Goal: Task Accomplishment & Management: Manage account settings

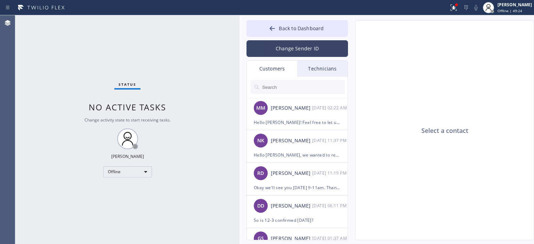
click at [314, 47] on button "Change Sender ID" at bounding box center [296, 48] width 101 height 17
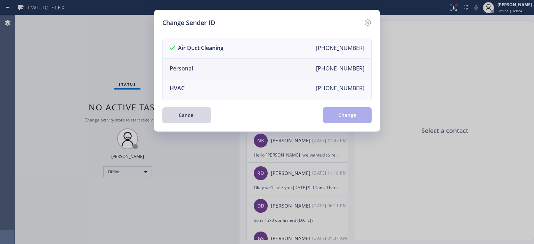
click at [228, 68] on li "Personal [PHONE_NUMBER]" at bounding box center [267, 69] width 208 height 20
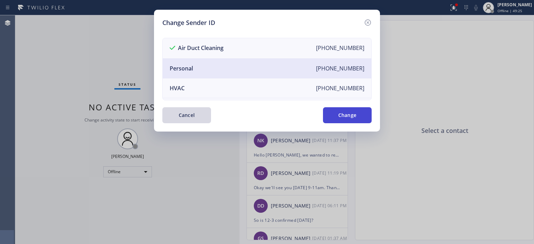
click at [338, 115] on button "Change" at bounding box center [347, 115] width 49 height 16
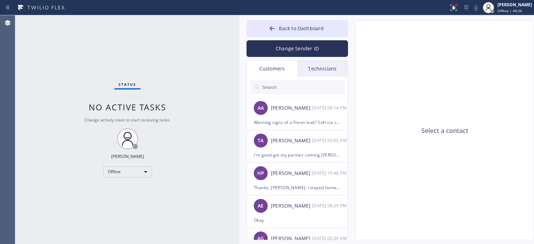
click at [329, 69] on div "Technicians" at bounding box center [322, 69] width 50 height 16
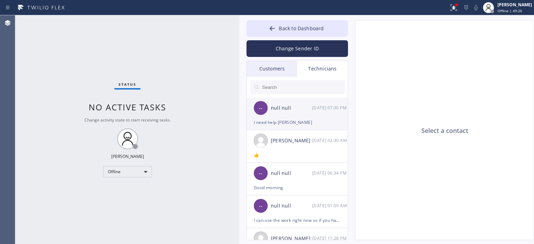
click at [303, 112] on div "-- null null [DATE] 07:30 PM" at bounding box center [297, 108] width 101 height 21
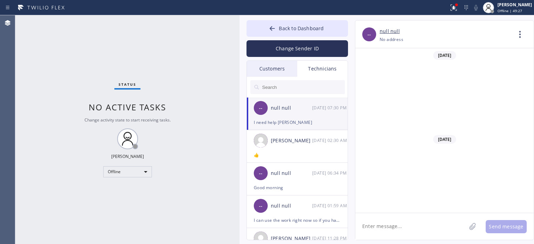
scroll to position [2931, 0]
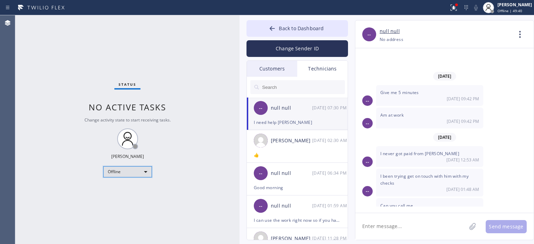
click at [126, 169] on div "Offline" at bounding box center [127, 171] width 49 height 11
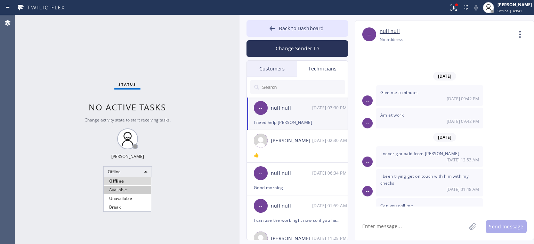
click at [129, 188] on li "Available" at bounding box center [127, 190] width 47 height 8
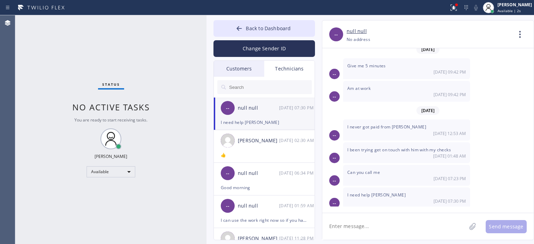
scroll to position [2897, 0]
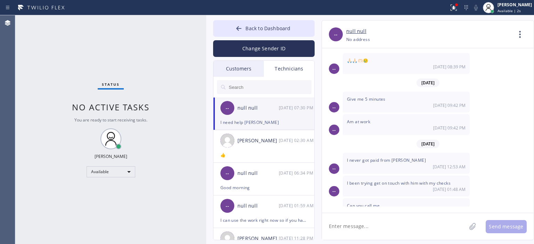
drag, startPoint x: 239, startPoint y: 44, endPoint x: 205, endPoint y: 47, distance: 33.4
click at [206, 47] on div at bounding box center [206, 129] width 0 height 229
click at [243, 73] on div "Customers" at bounding box center [238, 69] width 50 height 16
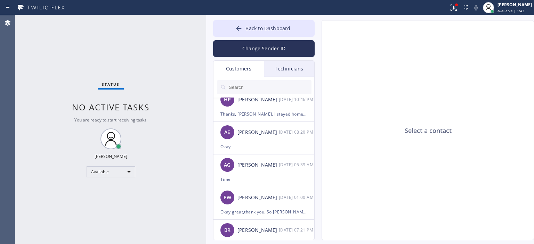
scroll to position [0, 0]
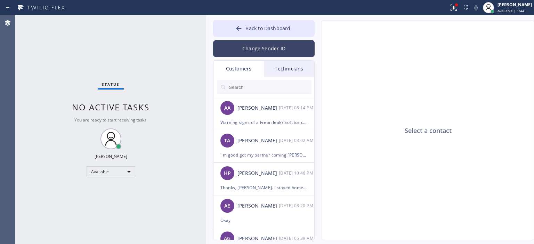
click at [269, 53] on button "Change Sender ID" at bounding box center [263, 48] width 101 height 17
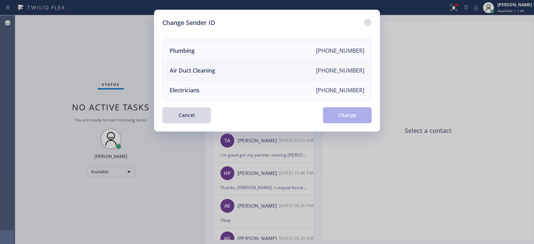
scroll to position [81, 0]
click at [235, 71] on li "Air Duct Cleaning [PHONE_NUMBER]" at bounding box center [267, 71] width 208 height 20
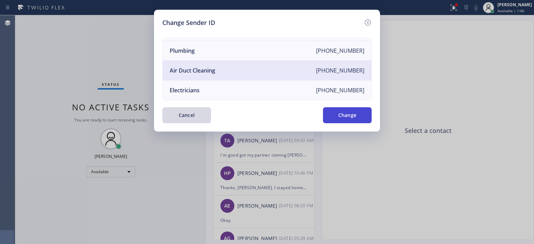
click at [361, 120] on button "Change" at bounding box center [347, 115] width 49 height 16
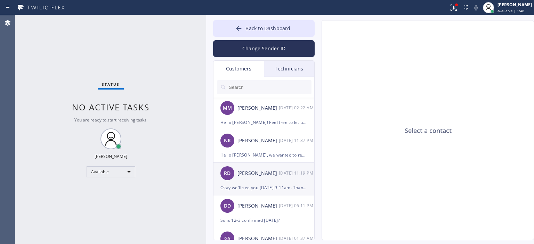
click at [267, 178] on div "RD [PERSON_NAME] [DATE] 11:19 PM" at bounding box center [263, 173] width 101 height 21
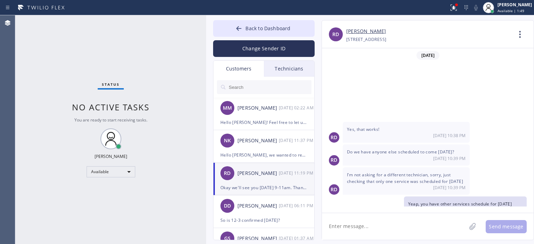
scroll to position [49, 0]
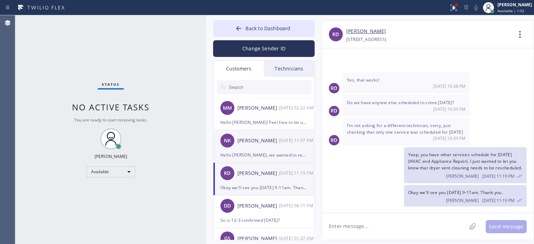
click at [272, 148] on div "[PERSON_NAME] [DATE] 11:37 PM" at bounding box center [263, 140] width 101 height 21
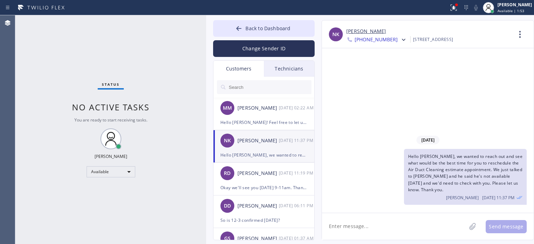
scroll to position [0, 0]
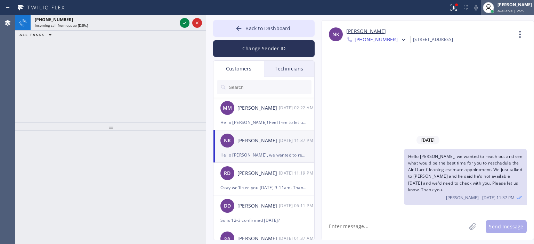
click at [506, 4] on div "[PERSON_NAME]" at bounding box center [514, 5] width 34 height 6
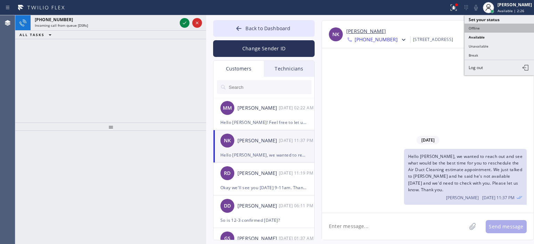
click at [488, 27] on button "Offline" at bounding box center [498, 28] width 69 height 9
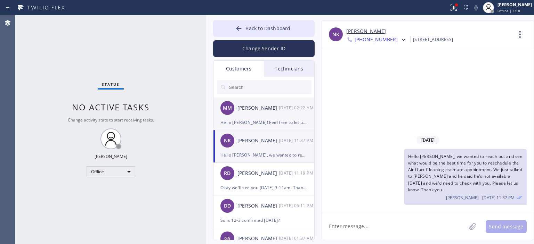
click at [256, 118] on div "MM [PERSON_NAME] [DATE] 02:22 AM" at bounding box center [263, 108] width 101 height 21
